Goal: Check status: Check status

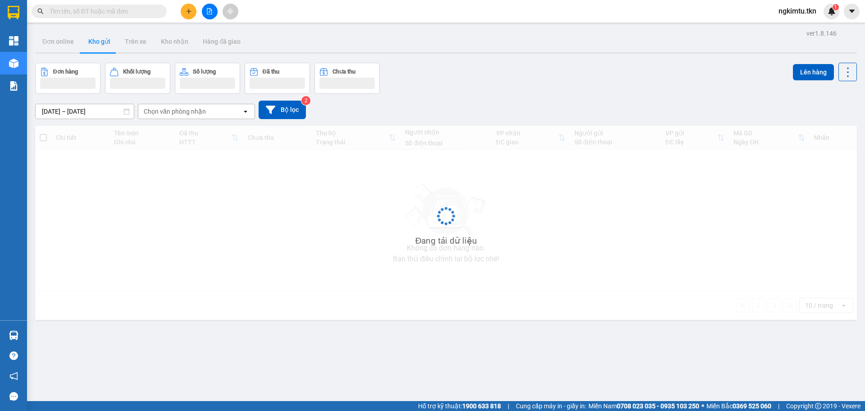
click at [87, 11] on input "text" at bounding box center [103, 11] width 106 height 10
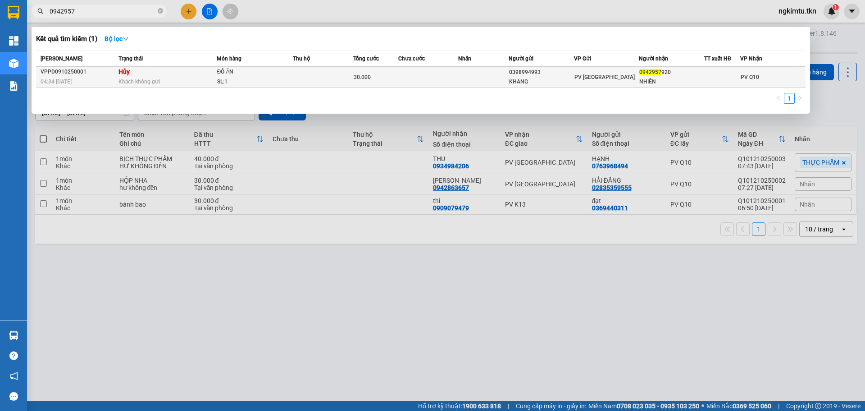
type input "0942957"
click at [383, 77] on div "30.000" at bounding box center [376, 77] width 44 height 10
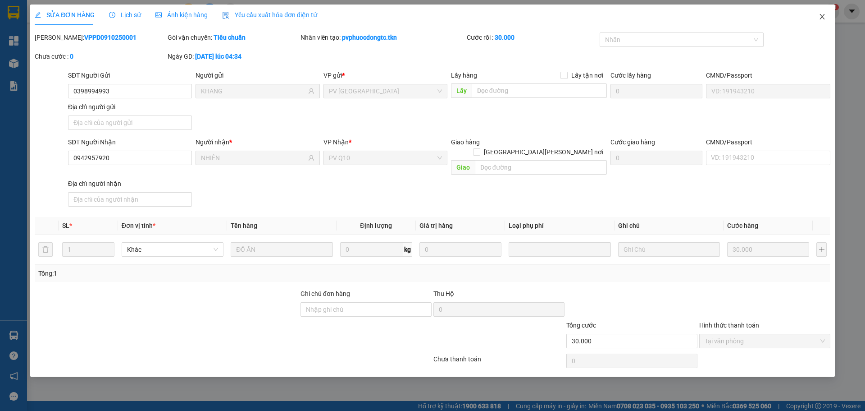
click at [820, 15] on icon "close" at bounding box center [822, 16] width 7 height 7
